Goal: Task Accomplishment & Management: Use online tool/utility

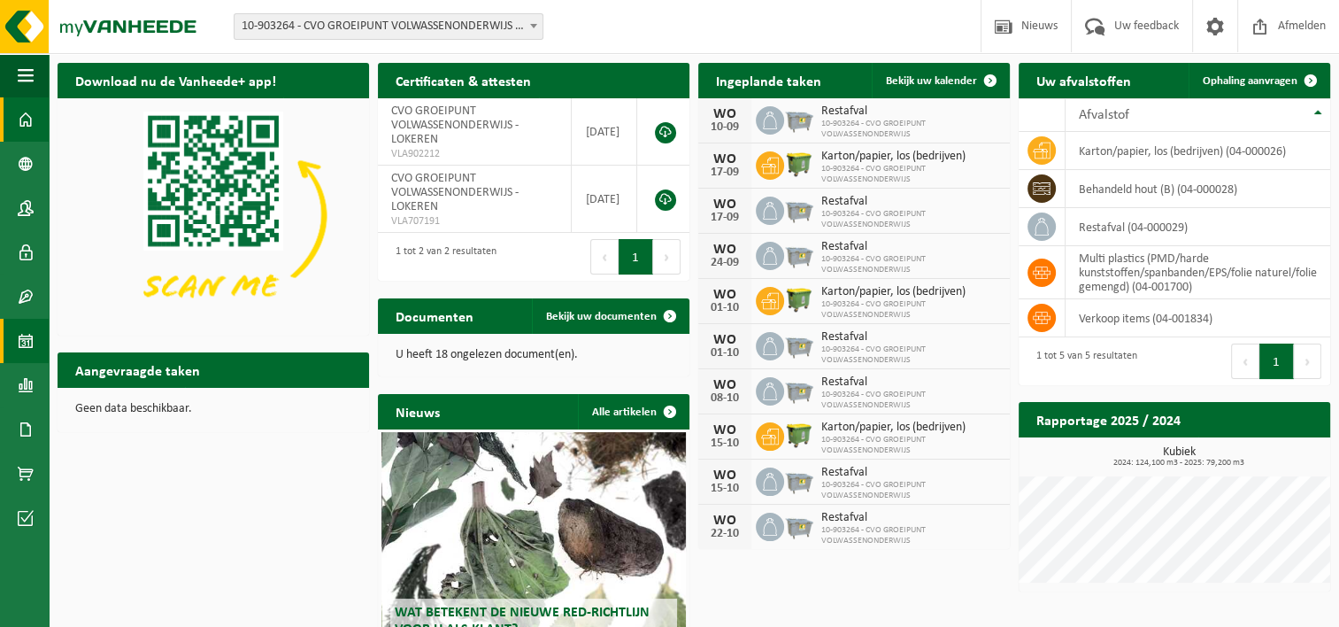
click at [25, 327] on span at bounding box center [26, 341] width 16 height 44
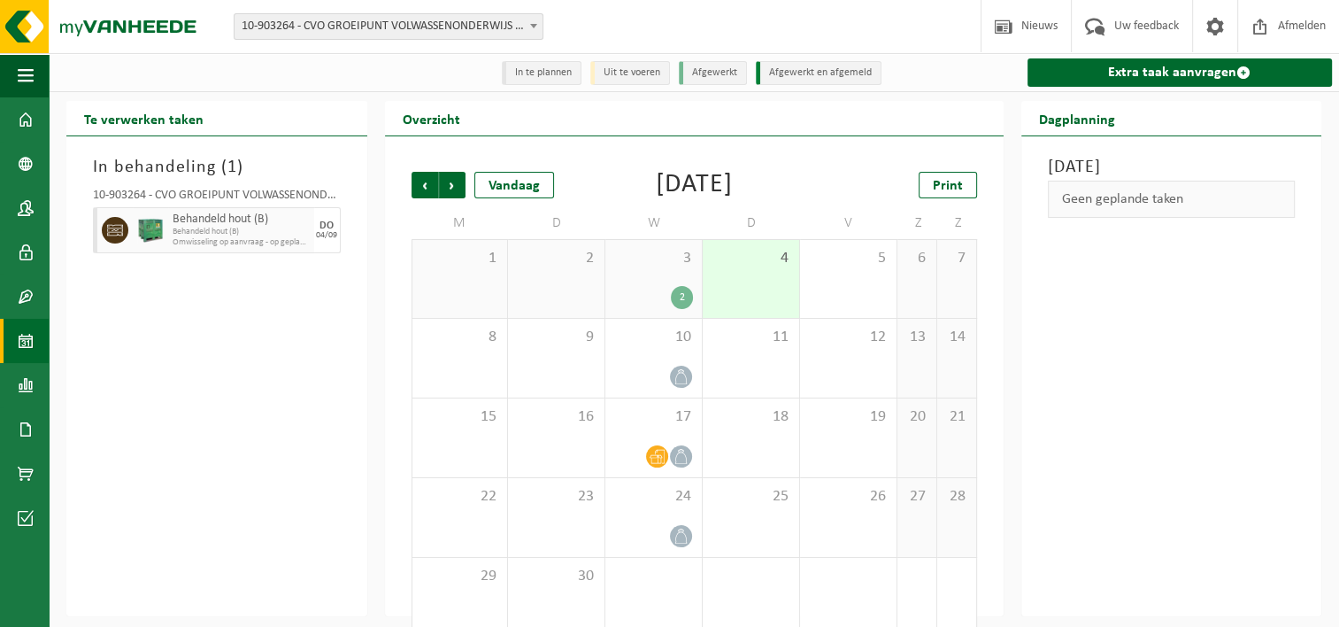
click at [287, 244] on span "Omwisseling op aanvraag - op geplande route (incl. verwerking)" at bounding box center [241, 242] width 137 height 11
click at [265, 227] on span "Behandeld hout (B)" at bounding box center [241, 232] width 137 height 11
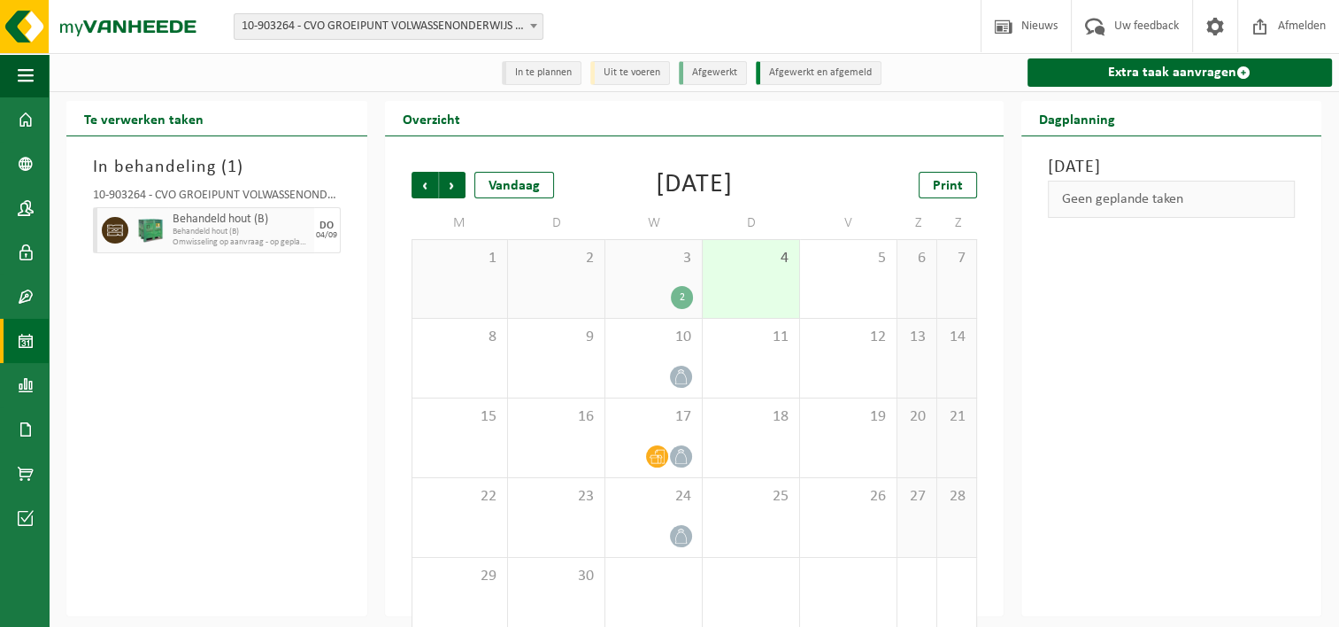
click at [265, 227] on span "Behandeld hout (B)" at bounding box center [241, 232] width 137 height 11
click at [679, 377] on icon at bounding box center [681, 376] width 15 height 15
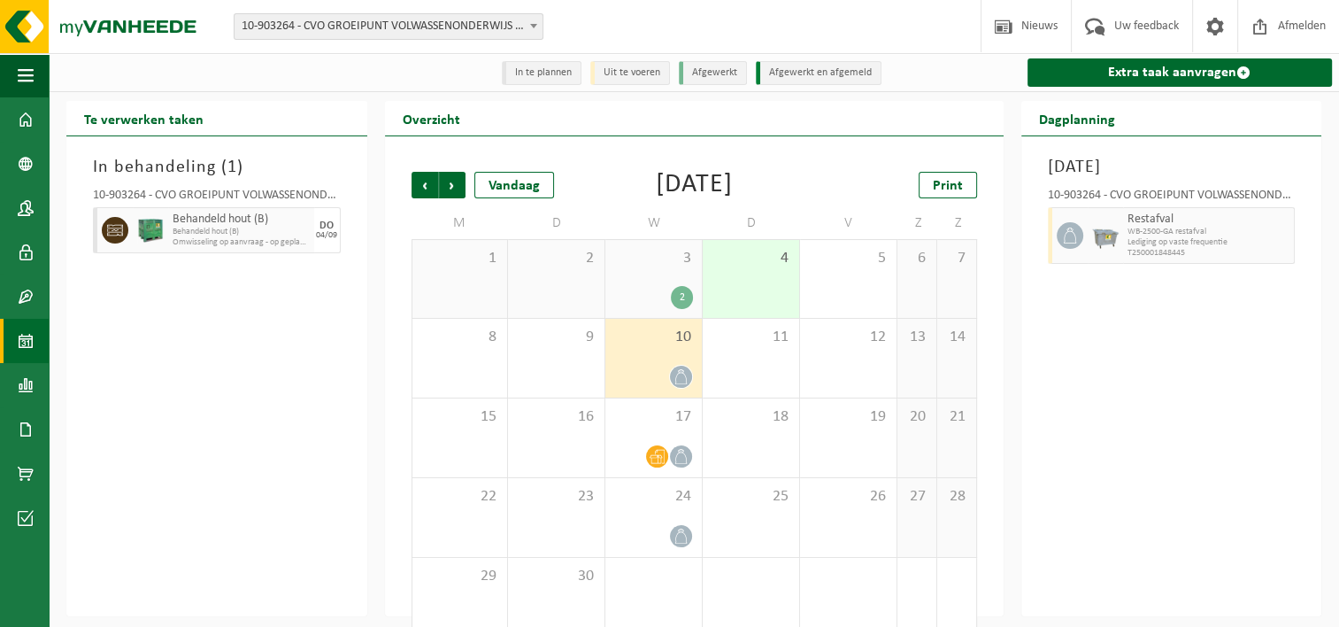
click at [669, 297] on div "2" at bounding box center [653, 297] width 79 height 23
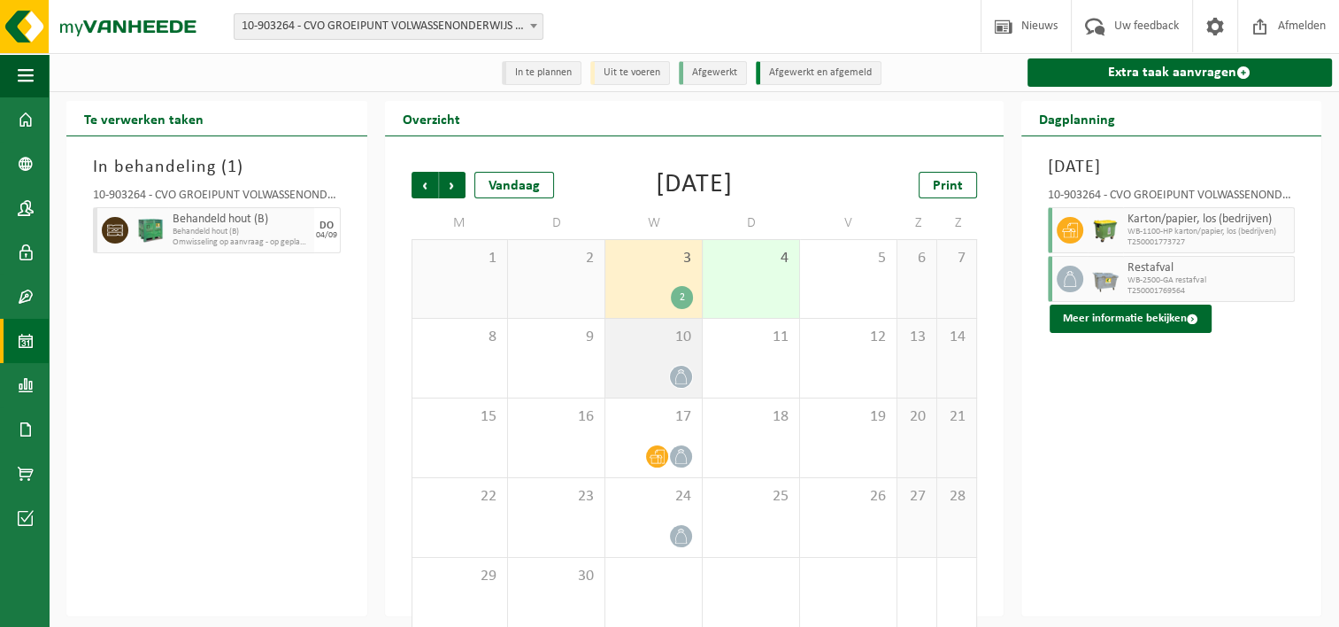
click at [676, 377] on icon at bounding box center [681, 376] width 12 height 15
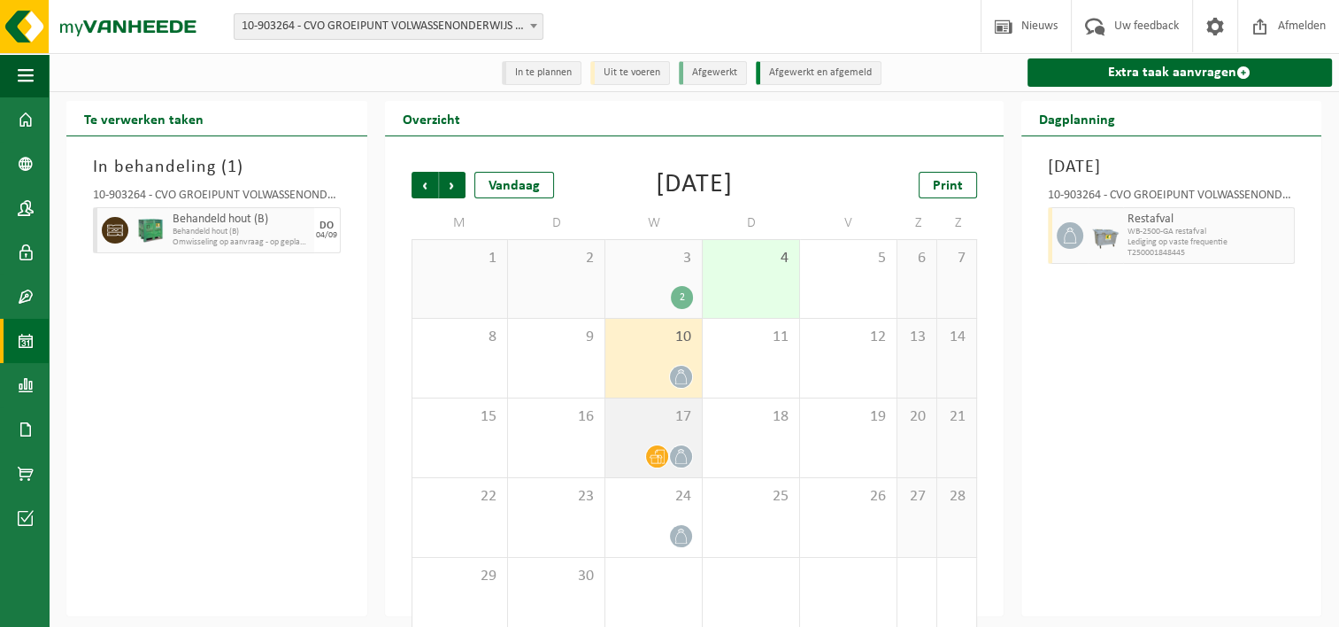
click at [665, 453] on icon at bounding box center [657, 456] width 15 height 15
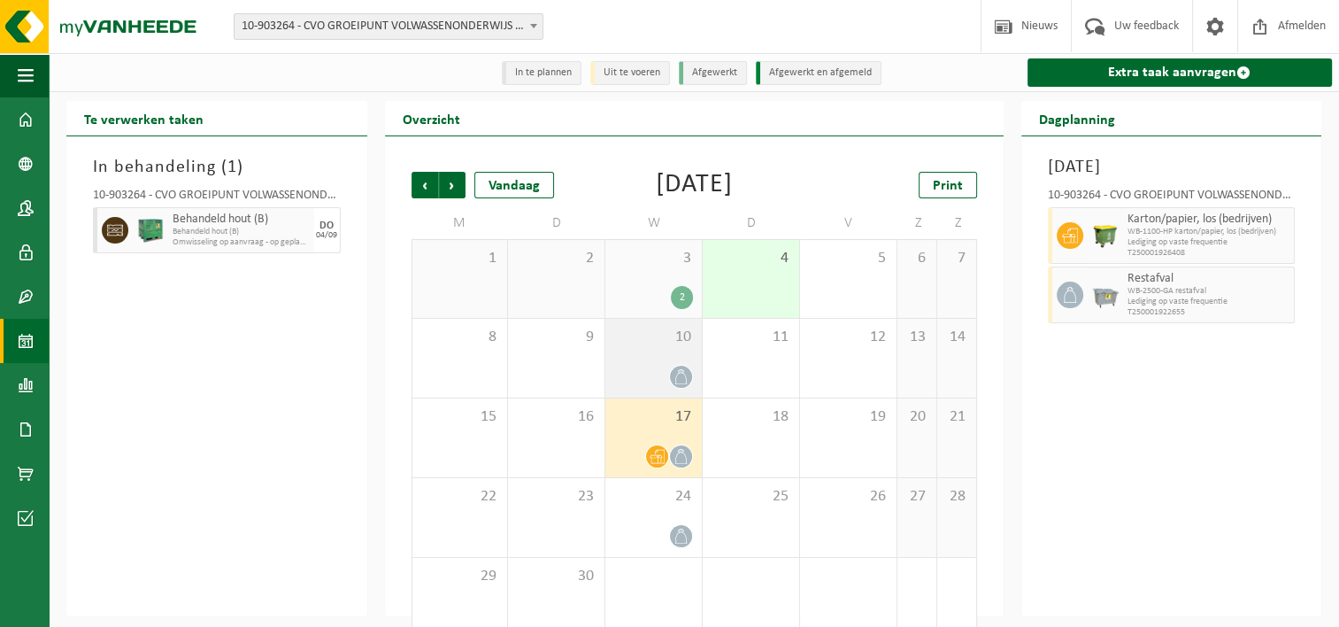
click at [683, 376] on icon at bounding box center [681, 376] width 15 height 15
